Goal: Obtain resource: Download file/media

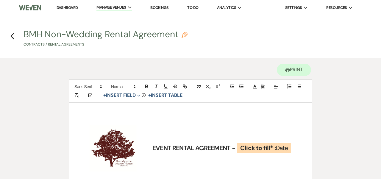
scroll to position [2557, 0]
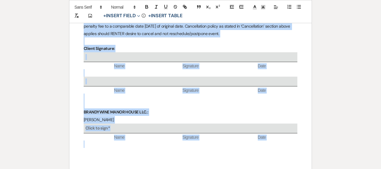
scroll to position [2576, 0]
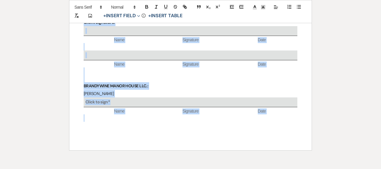
drag, startPoint x: 81, startPoint y: 105, endPoint x: 103, endPoint y: 162, distance: 61.2
copy div "LOREMIPS DO SITAMETC 8. Adipisci eli se doeiusm temp in 78% ut labor etdolo mag…"
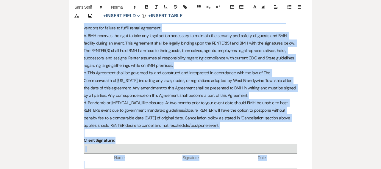
scroll to position [2446, 0]
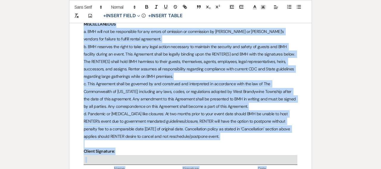
click at [118, 141] on p at bounding box center [191, 144] width 214 height 7
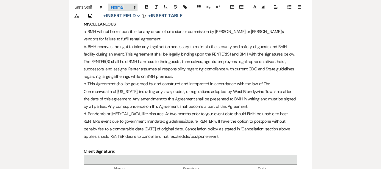
drag, startPoint x: 207, startPoint y: 100, endPoint x: 111, endPoint y: 6, distance: 135.0
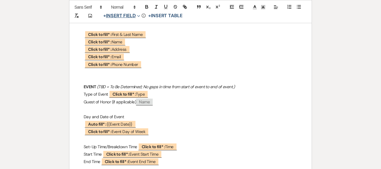
scroll to position [210, 0]
click at [85, 77] on p at bounding box center [191, 79] width 214 height 7
copy div "LOREM (IPS = Do Si Ametconsec; Ad elit se doei temp incid ut labor et dol ma al…"
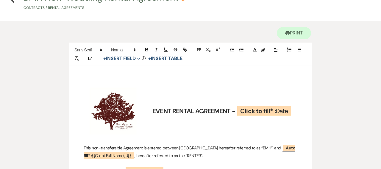
scroll to position [38, 0]
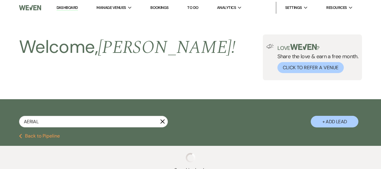
select select "8"
select select "1"
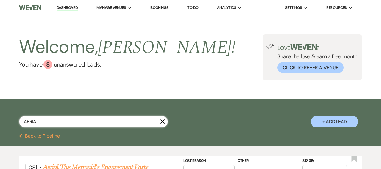
click at [86, 122] on input "AERIAL" at bounding box center [93, 122] width 149 height 12
type input "A"
type input "[PERSON_NAME]"
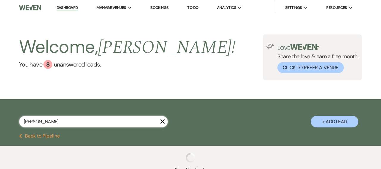
select select "8"
select select "6"
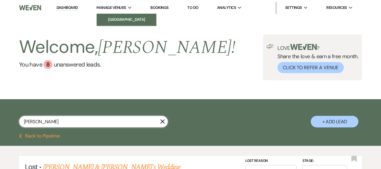
type input "[PERSON_NAME]"
click at [122, 18] on li "[GEOGRAPHIC_DATA]" at bounding box center [127, 20] width 54 height 6
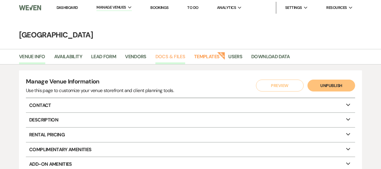
click at [174, 55] on link "Docs & Files" at bounding box center [170, 58] width 30 height 11
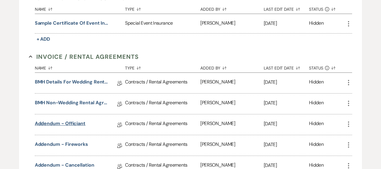
scroll to position [134, 0]
click at [71, 123] on link "Addendum - Officiant" at bounding box center [60, 124] width 51 height 9
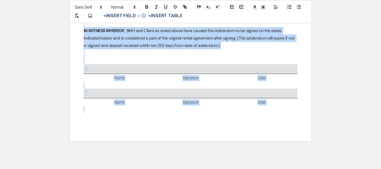
scroll to position [767, 0]
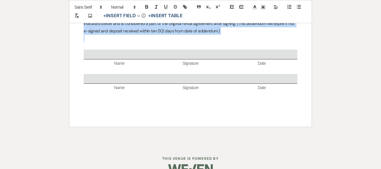
drag, startPoint x: 84, startPoint y: 80, endPoint x: 124, endPoint y: 27, distance: 66.5
copy div "LORE IP DOLORSIT ﻿ Ametc ad elit* : Sedd Eiusmodt ﻿ INC UT LABOREE ﻿ Dolor ma a…"
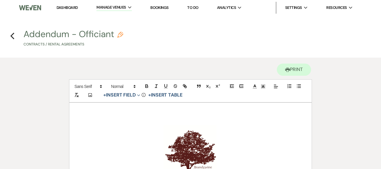
scroll to position [0, 0]
click at [13, 35] on use "button" at bounding box center [12, 36] width 4 height 7
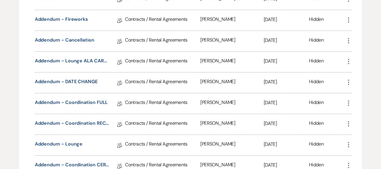
scroll to position [260, 0]
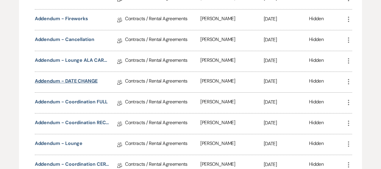
click at [56, 79] on link "Addendum - DATE CHANGE" at bounding box center [66, 82] width 63 height 9
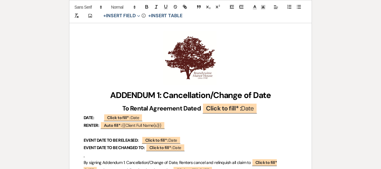
scroll to position [13, 0]
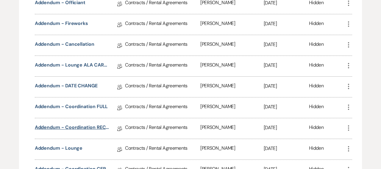
scroll to position [255, 0]
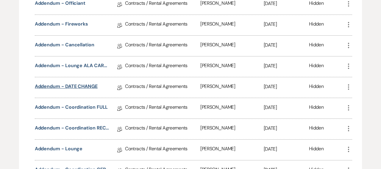
click at [88, 85] on link "Addendum - DATE CHANGE" at bounding box center [66, 87] width 63 height 9
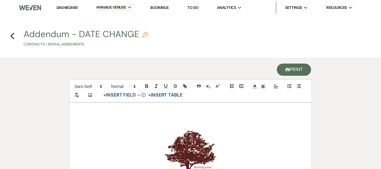
click at [289, 70] on button "Printer Print" at bounding box center [294, 70] width 34 height 12
click at [11, 30] on div "Previous" at bounding box center [12, 35] width 4 height 10
click at [13, 37] on icon "Previous" at bounding box center [12, 35] width 4 height 7
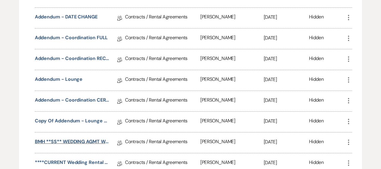
scroll to position [326, 0]
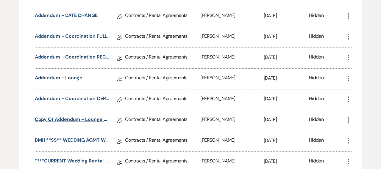
click at [75, 118] on link "Copy of Addendum - Lounge ALA CARTE" at bounding box center [72, 120] width 74 height 9
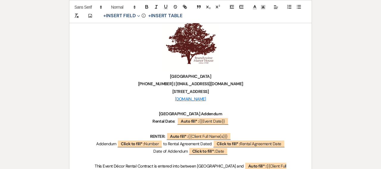
scroll to position [11, 0]
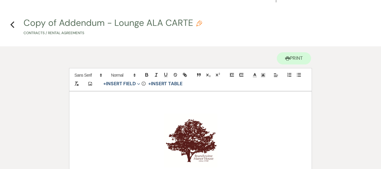
click at [11, 20] on div "Previous" at bounding box center [12, 24] width 4 height 10
click at [12, 25] on use "button" at bounding box center [12, 24] width 4 height 7
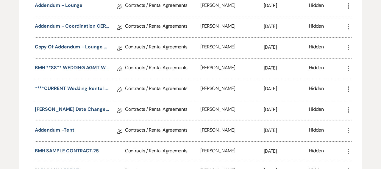
scroll to position [401, 0]
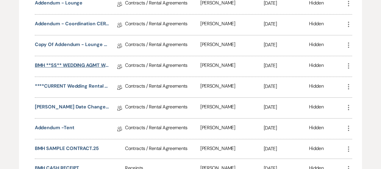
click at [66, 64] on link "BMH **SS** WEDDING AGMT w/COORD+Lounge" at bounding box center [72, 66] width 74 height 9
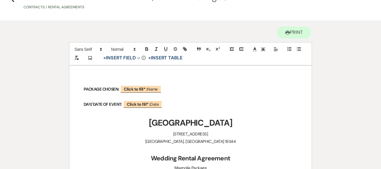
scroll to position [38, 0]
click at [85, 89] on strong "PACKAGE CHOSEN:" at bounding box center [102, 88] width 36 height 5
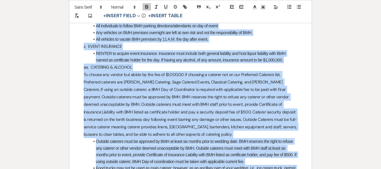
drag, startPoint x: 82, startPoint y: 88, endPoint x: 152, endPoint y: 187, distance: 120.1
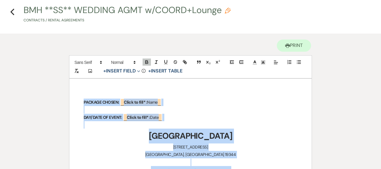
scroll to position [35, 0]
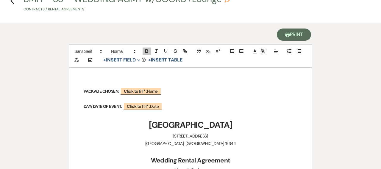
click at [288, 37] on icon "Printer" at bounding box center [287, 34] width 5 height 5
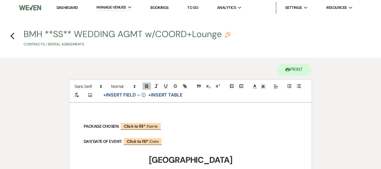
scroll to position [0, 0]
click at [13, 35] on use "button" at bounding box center [12, 36] width 4 height 7
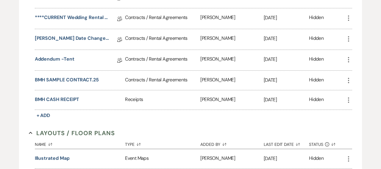
scroll to position [470, 0]
click at [52, 79] on button "BMH SAMPLE CONTRACT.25" at bounding box center [67, 79] width 64 height 7
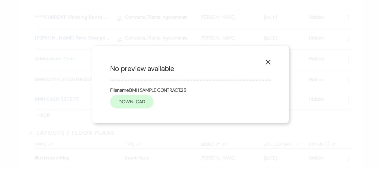
click at [127, 102] on link "Download" at bounding box center [131, 101] width 43 height 13
click at [267, 62] on icon "X" at bounding box center [268, 62] width 5 height 5
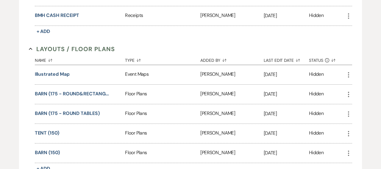
scroll to position [583, 0]
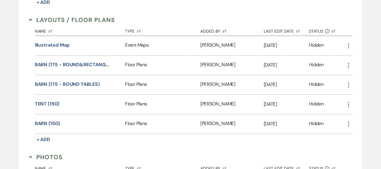
click at [349, 44] on icon "More" at bounding box center [348, 45] width 7 height 7
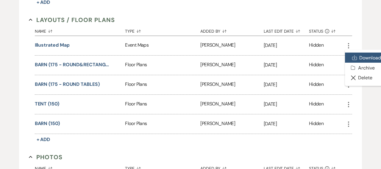
click at [358, 57] on link "Download Download" at bounding box center [365, 58] width 40 height 10
click at [332, 64] on div "Hidden" at bounding box center [327, 65] width 36 height 19
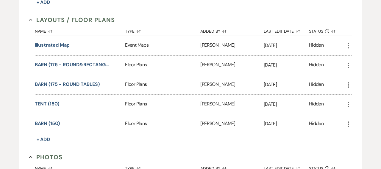
click at [348, 64] on icon "More" at bounding box center [348, 65] width 7 height 7
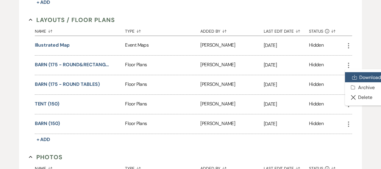
click at [354, 76] on icon "Download" at bounding box center [354, 77] width 5 height 5
click at [333, 84] on div "Hidden" at bounding box center [327, 84] width 36 height 19
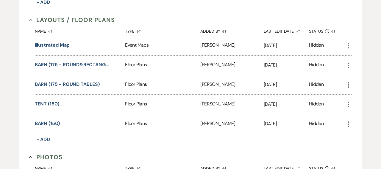
click at [347, 85] on icon "More" at bounding box center [348, 85] width 7 height 7
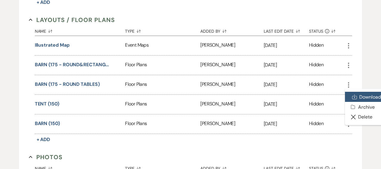
click at [353, 97] on use at bounding box center [355, 97] width 4 height 4
click at [336, 102] on div "Hidden" at bounding box center [327, 104] width 36 height 19
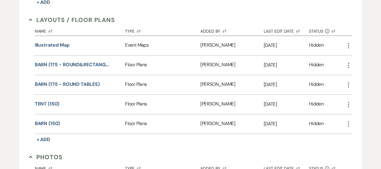
click at [347, 103] on icon "More" at bounding box center [348, 104] width 7 height 7
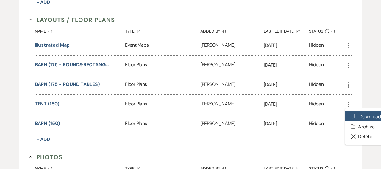
click at [358, 116] on link "Download Download" at bounding box center [365, 117] width 40 height 10
click at [331, 120] on div "Hidden" at bounding box center [327, 124] width 36 height 19
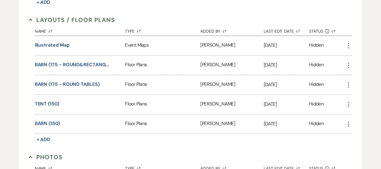
click at [348, 124] on icon "More" at bounding box center [348, 124] width 7 height 7
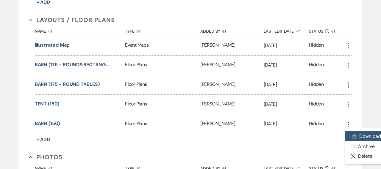
click at [357, 136] on use at bounding box center [355, 136] width 4 height 4
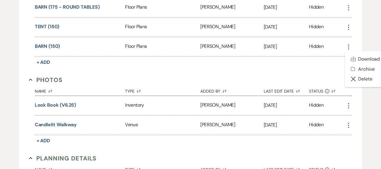
scroll to position [663, 1]
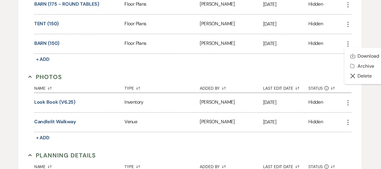
click at [346, 102] on icon "More" at bounding box center [347, 102] width 7 height 7
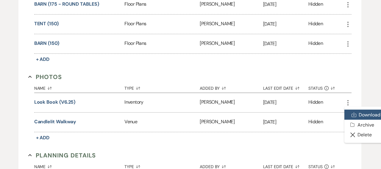
click at [358, 115] on link "Download Download" at bounding box center [364, 115] width 40 height 10
click at [337, 121] on div "Hidden" at bounding box center [326, 122] width 36 height 19
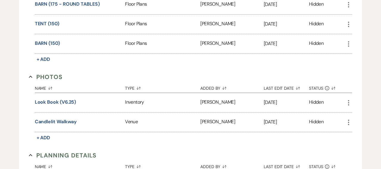
click at [349, 122] on icon "More" at bounding box center [348, 122] width 7 height 7
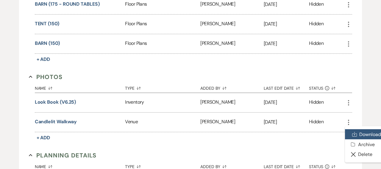
click at [357, 132] on icon "Download" at bounding box center [354, 134] width 5 height 5
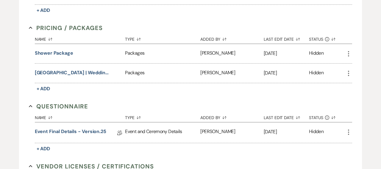
scroll to position [872, 0]
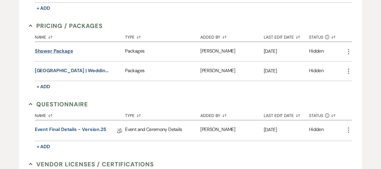
click at [56, 51] on button "Shower Package" at bounding box center [54, 51] width 38 height 7
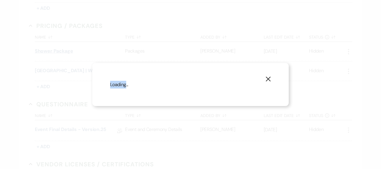
click at [56, 51] on div "X Loading..." at bounding box center [190, 84] width 381 height 169
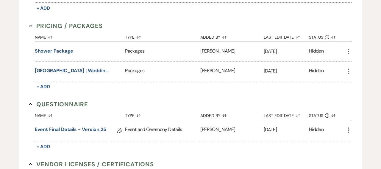
click at [56, 51] on button "Shower Package" at bounding box center [54, 51] width 38 height 7
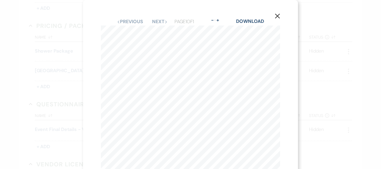
scroll to position [0, 0]
click at [245, 21] on link "Download" at bounding box center [250, 21] width 28 height 6
select select "8"
select select "6"
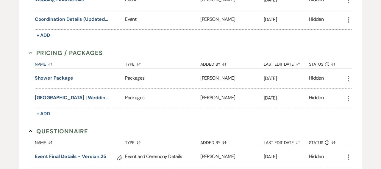
scroll to position [845, 0]
click at [85, 96] on button "[GEOGRAPHIC_DATA] | Wedding Brochure" at bounding box center [72, 97] width 74 height 7
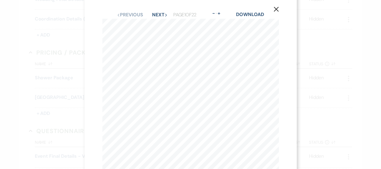
scroll to position [0, 0]
click at [259, 21] on link "Download" at bounding box center [250, 21] width 28 height 6
click at [277, 16] on use "button" at bounding box center [276, 16] width 5 height 5
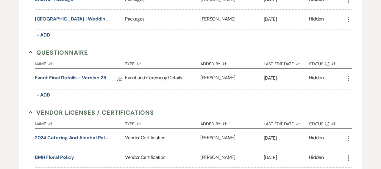
scroll to position [924, 0]
click at [78, 77] on link "Event Final Details - version.25" at bounding box center [70, 78] width 71 height 9
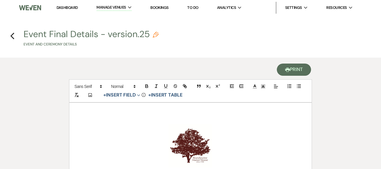
click at [297, 70] on button "Printer Print" at bounding box center [294, 70] width 34 height 12
click at [10, 34] on h4 "Previous Event Final Details - version.25 Pencil Event and Ceremony Details" at bounding box center [190, 39] width 381 height 19
click at [12, 35] on use "button" at bounding box center [12, 36] width 4 height 7
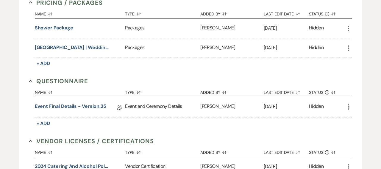
scroll to position [916, 0]
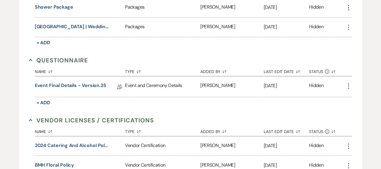
click at [347, 85] on icon "More" at bounding box center [348, 86] width 7 height 7
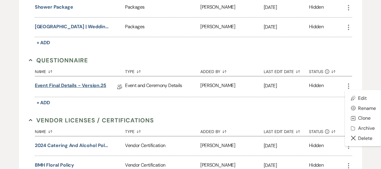
click at [98, 85] on link "Event Final Details - version.25" at bounding box center [70, 86] width 71 height 9
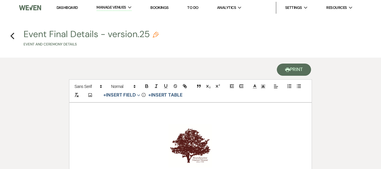
click at [298, 68] on button "Printer Print" at bounding box center [294, 70] width 34 height 12
click at [291, 69] on button "Printer Print" at bounding box center [294, 70] width 34 height 12
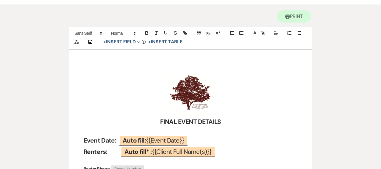
scroll to position [54, 0]
click at [291, 17] on button "Printer Print" at bounding box center [294, 16] width 34 height 12
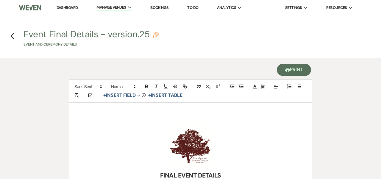
click at [293, 71] on button "Printer Print" at bounding box center [294, 70] width 34 height 12
click at [13, 35] on use "button" at bounding box center [12, 36] width 4 height 7
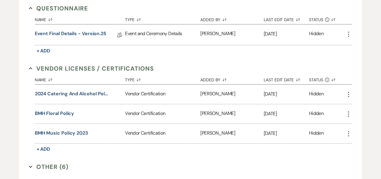
scroll to position [969, 0]
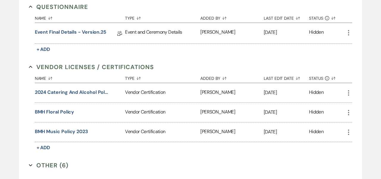
click at [349, 94] on icon "More" at bounding box center [348, 92] width 7 height 7
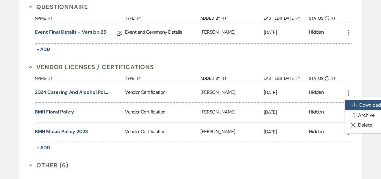
click at [358, 104] on link "Download Download" at bounding box center [365, 105] width 40 height 10
click at [331, 114] on div "Hidden" at bounding box center [327, 112] width 36 height 19
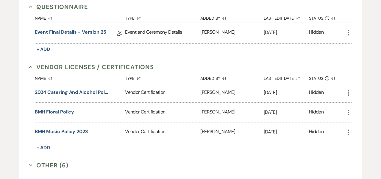
click at [350, 112] on icon "More" at bounding box center [348, 112] width 7 height 7
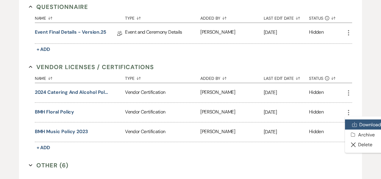
click at [354, 124] on use at bounding box center [355, 124] width 4 height 4
click at [332, 133] on div "Hidden" at bounding box center [327, 131] width 36 height 19
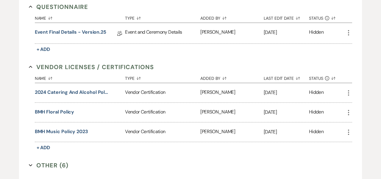
click at [350, 132] on icon "More" at bounding box center [348, 132] width 7 height 7
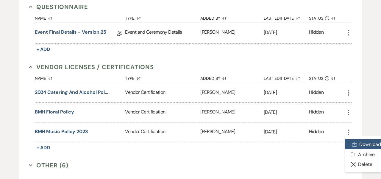
click at [356, 144] on use at bounding box center [355, 144] width 4 height 4
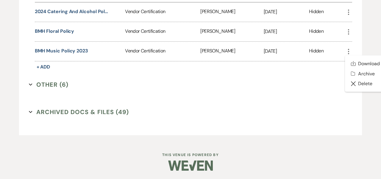
scroll to position [1050, 0]
click at [32, 84] on use "button" at bounding box center [30, 85] width 3 height 2
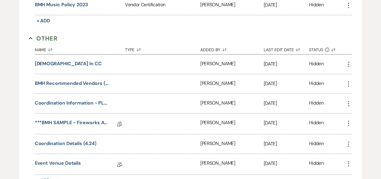
scroll to position [1097, 0]
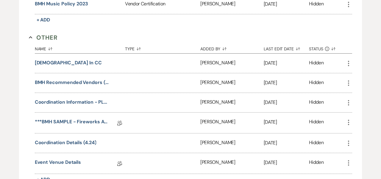
click at [348, 64] on icon "More" at bounding box center [348, 63] width 7 height 7
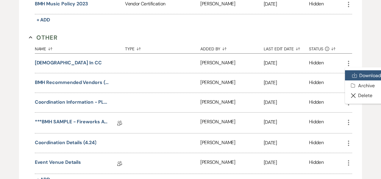
click at [357, 74] on link "Download Download" at bounding box center [365, 75] width 40 height 10
click at [335, 83] on div "Hidden" at bounding box center [327, 82] width 36 height 19
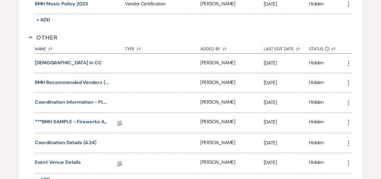
click at [349, 82] on icon "More" at bounding box center [348, 82] width 7 height 7
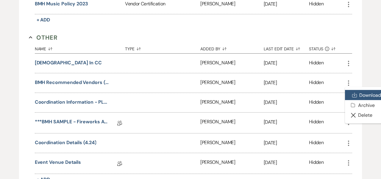
click at [359, 95] on link "Download Download" at bounding box center [365, 95] width 40 height 10
click at [326, 101] on div "Hidden" at bounding box center [327, 102] width 36 height 19
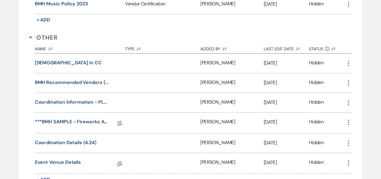
click at [349, 100] on use "button" at bounding box center [348, 102] width 1 height 5
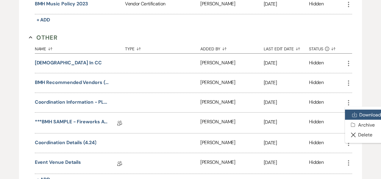
click at [356, 113] on icon "Download" at bounding box center [354, 114] width 5 height 5
click at [330, 121] on div "Hidden" at bounding box center [327, 123] width 36 height 21
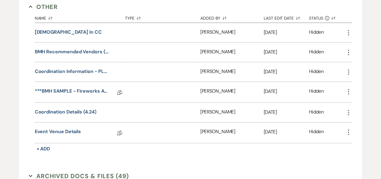
scroll to position [1130, 0]
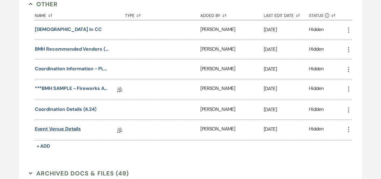
click at [64, 130] on link "Event venue Details" at bounding box center [58, 129] width 46 height 9
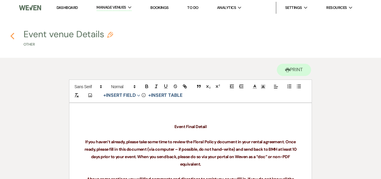
click at [11, 36] on use "button" at bounding box center [12, 36] width 4 height 7
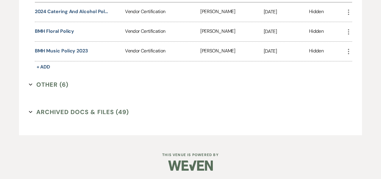
scroll to position [1050, 0]
click at [46, 111] on button "Archived Docs & Files (49) Expand" at bounding box center [79, 112] width 100 height 9
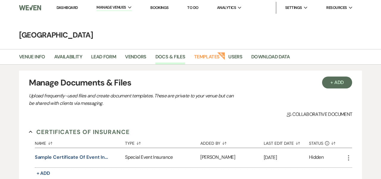
scroll to position [0, 0]
